Goal: Use online tool/utility: Utilize a website feature to perform a specific function

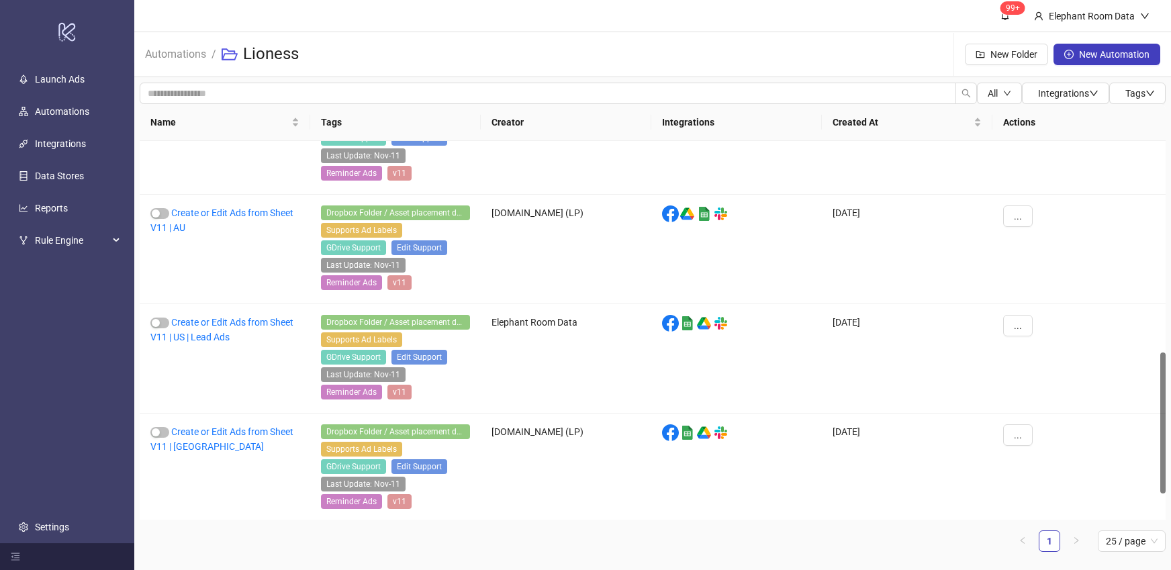
scroll to position [513, 0]
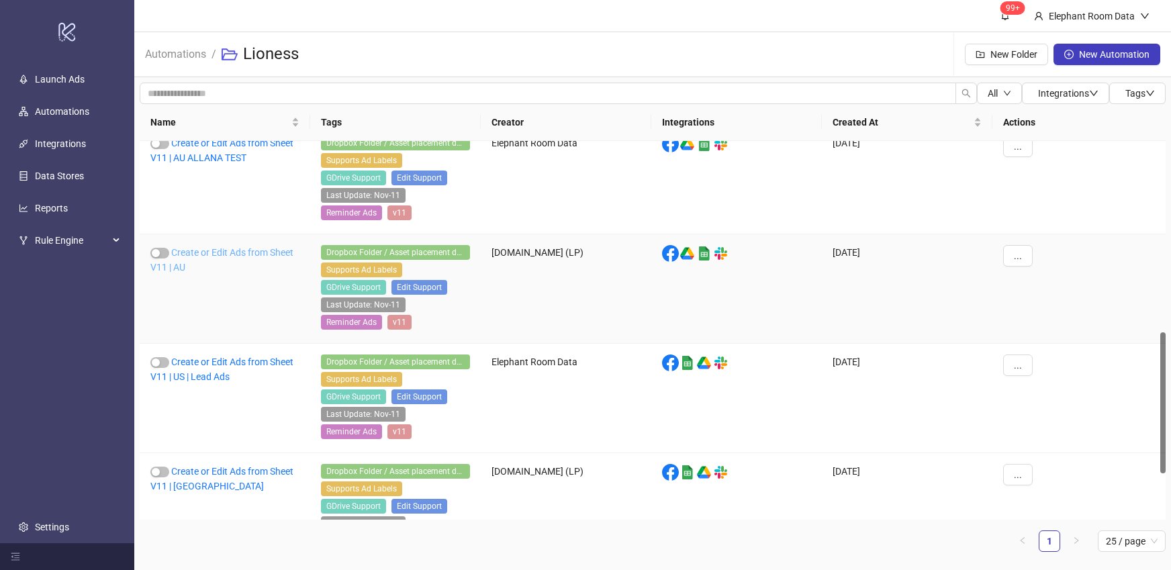
click at [265, 251] on link "Create or Edit Ads from Sheet V11 | AU" at bounding box center [221, 260] width 143 height 26
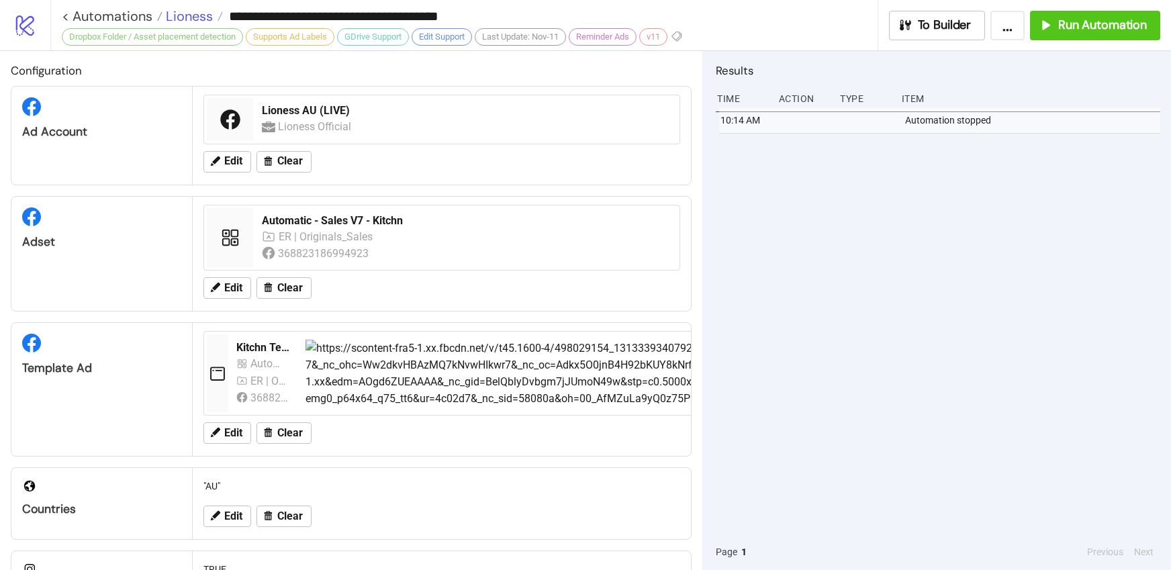
click at [193, 12] on span "Lioness" at bounding box center [187, 15] width 50 height 17
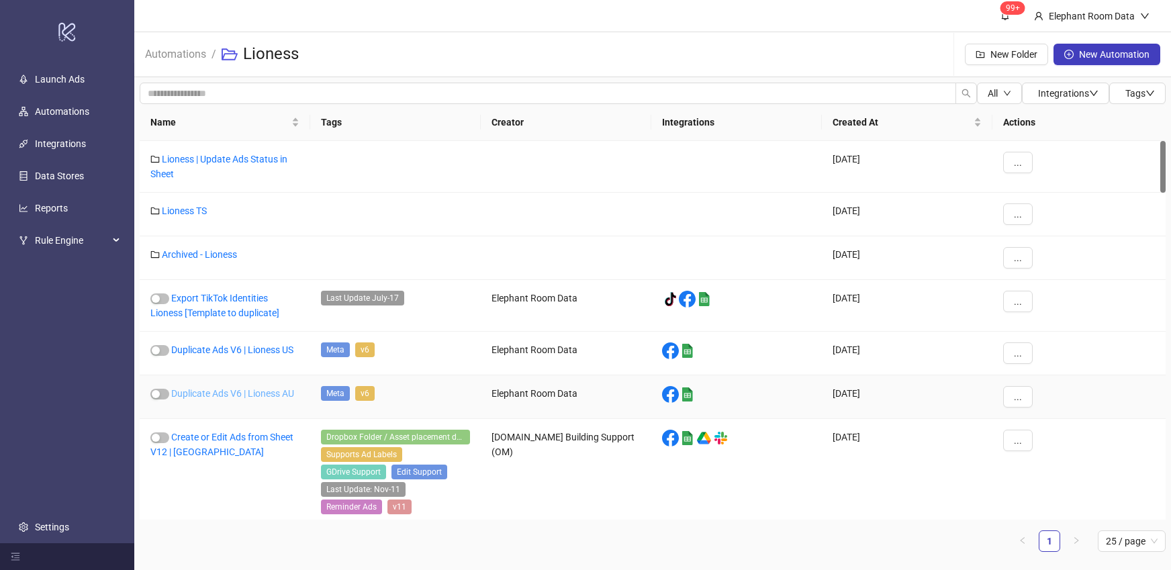
click at [284, 393] on link "Duplicate Ads V6 | Lioness AU" at bounding box center [232, 393] width 123 height 11
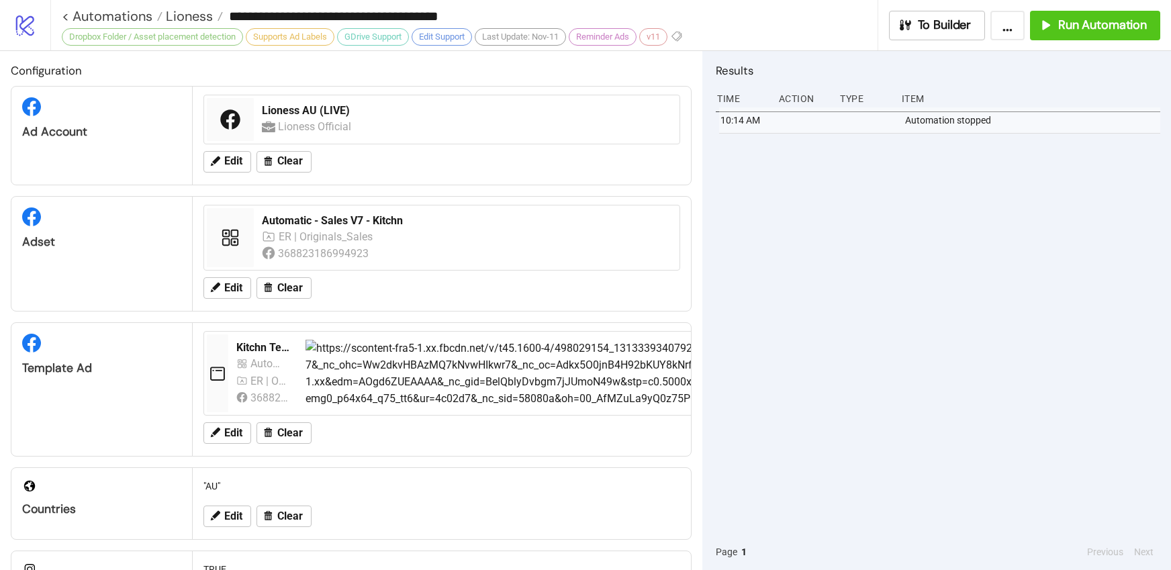
type input "**********"
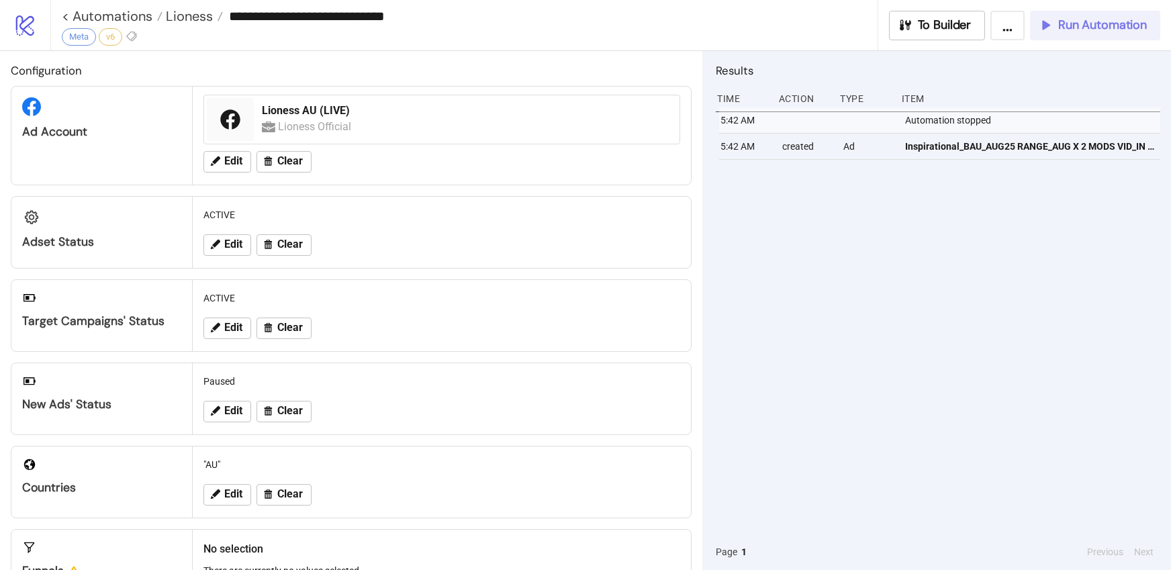
click at [1108, 25] on span "Run Automation" at bounding box center [1102, 24] width 89 height 15
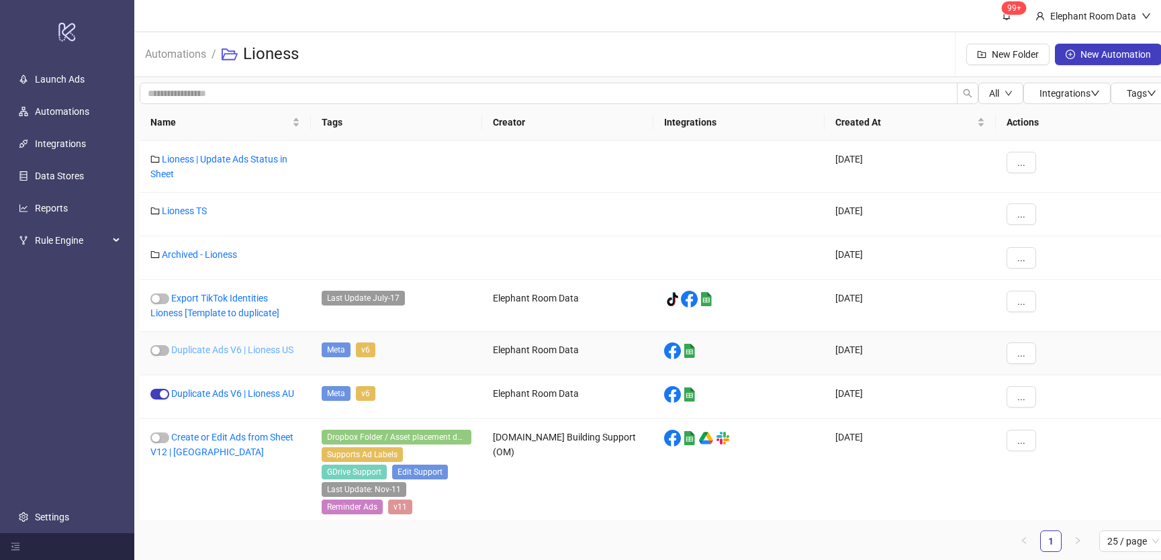
click at [274, 353] on link "Duplicate Ads V6 | Lioness US" at bounding box center [232, 349] width 122 height 11
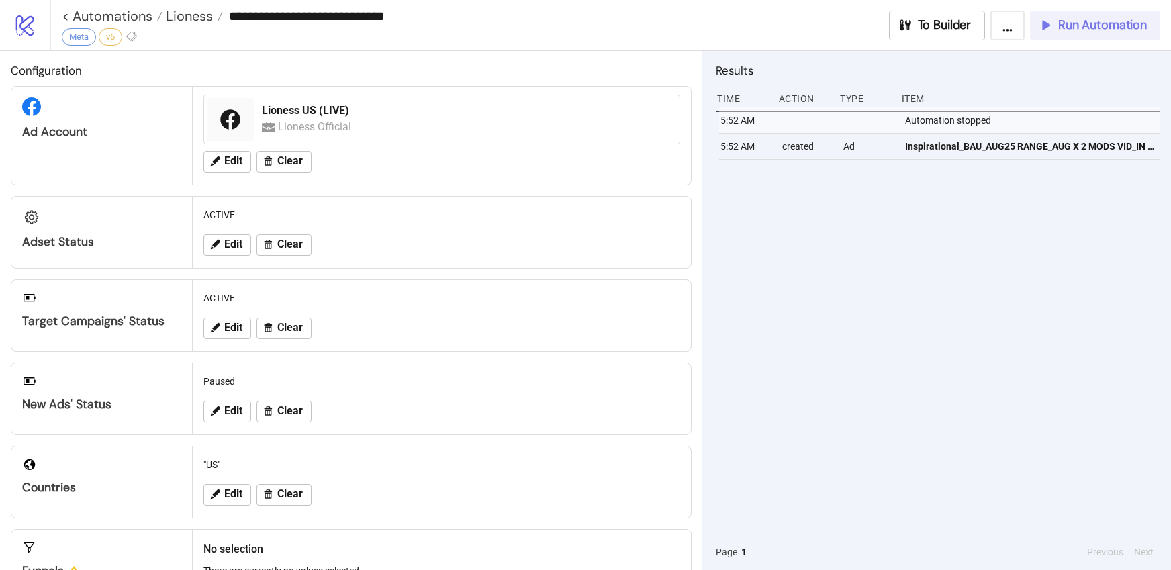
click at [1049, 34] on button "Run Automation" at bounding box center [1095, 26] width 130 height 30
